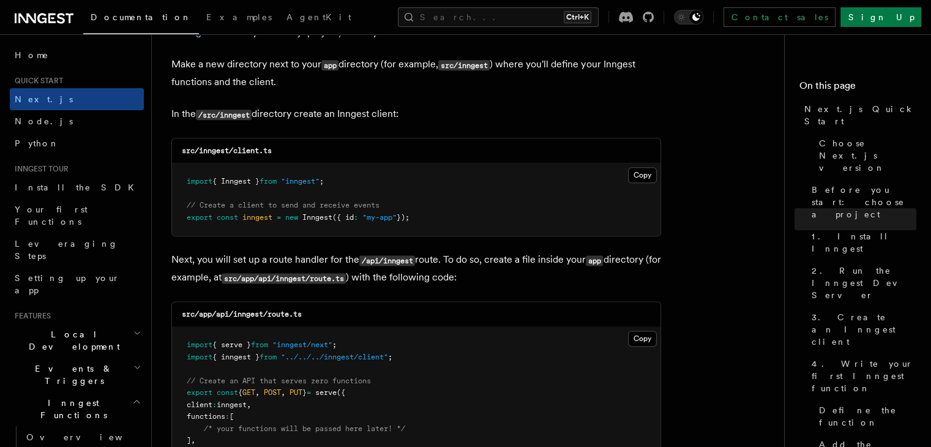
scroll to position [1516, 0]
click at [646, 179] on button "Copy Copied" at bounding box center [642, 175] width 29 height 16
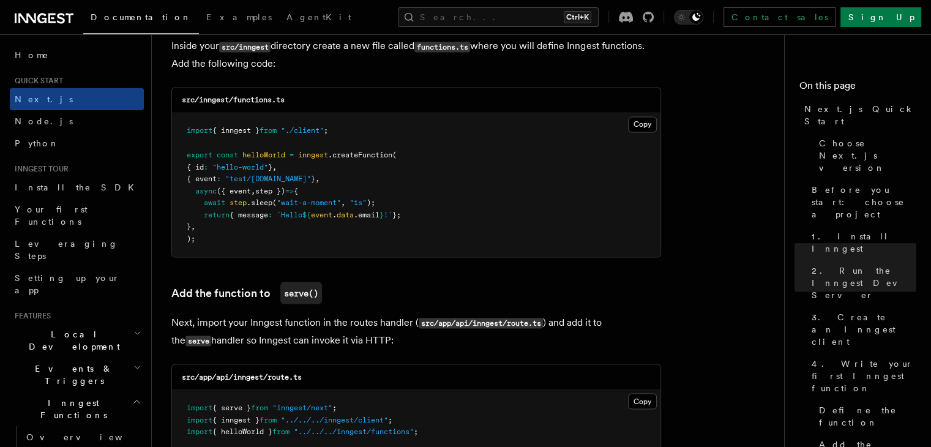
scroll to position [2188, 0]
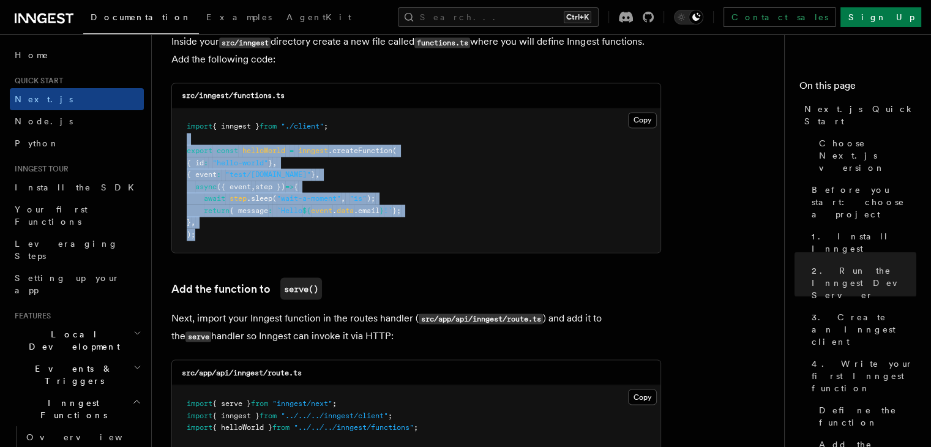
drag, startPoint x: 195, startPoint y: 239, endPoint x: 185, endPoint y: 146, distance: 93.6
click at [185, 146] on pre "import { inngest } from "./client" ; export const helloWorld = inngest .createF…" at bounding box center [416, 180] width 488 height 144
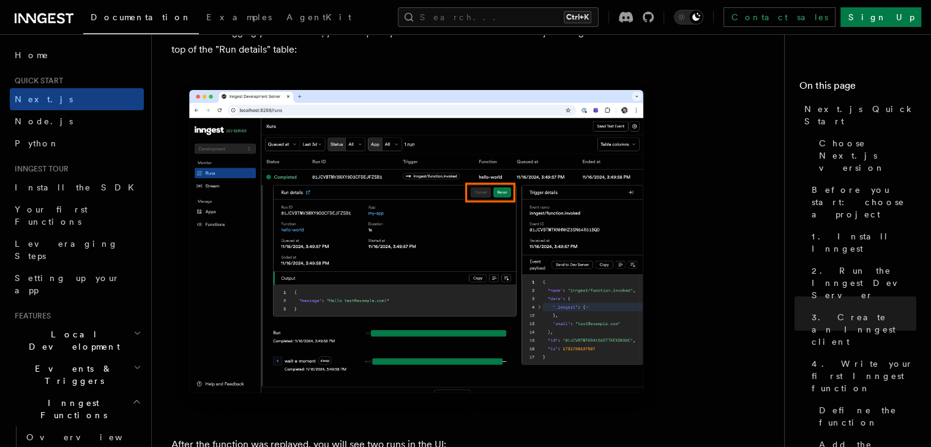
scroll to position [5389, 0]
click at [110, 84] on h2 "Quick start" at bounding box center [77, 81] width 134 height 10
click at [110, 98] on link "Next.js" at bounding box center [77, 99] width 134 height 22
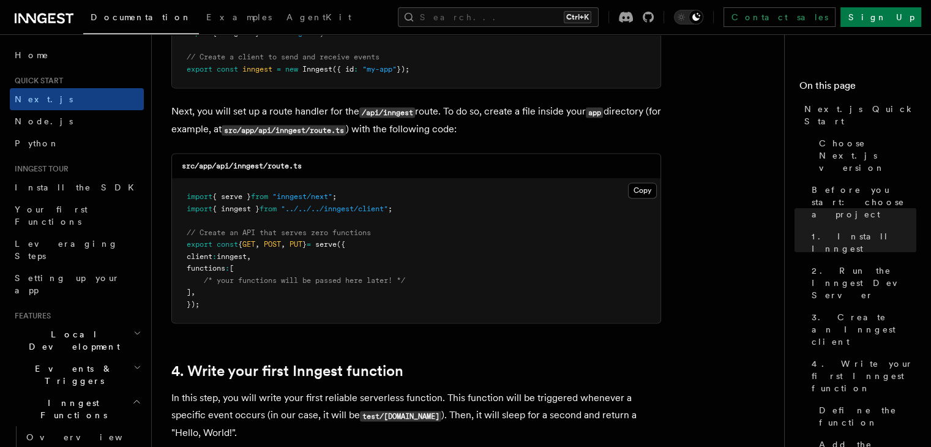
scroll to position [1662, 0]
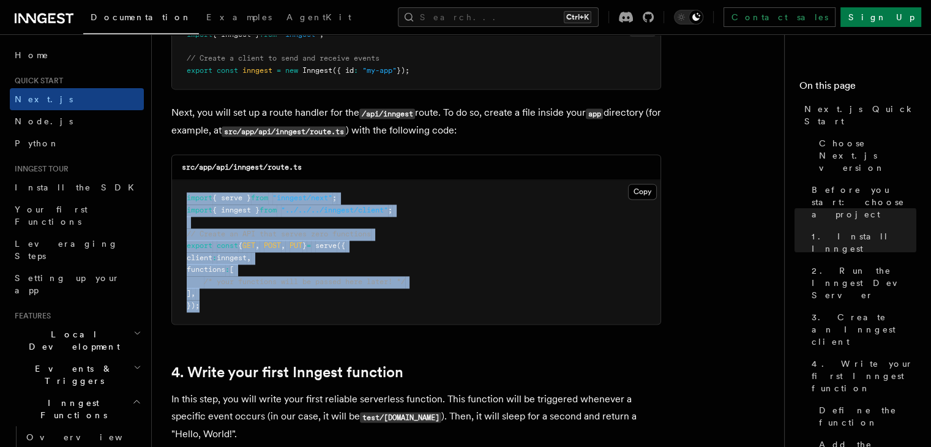
drag, startPoint x: 201, startPoint y: 310, endPoint x: 189, endPoint y: 196, distance: 113.9
click at [189, 196] on pre "import { serve } from "inngest/next" ; import { inngest } from "../../../innges…" at bounding box center [416, 252] width 488 height 144
copy code "import { serve } from "inngest/next" ; import { inngest } from "../../../innges…"
